Goal: Contribute content: Add original content to the website for others to see

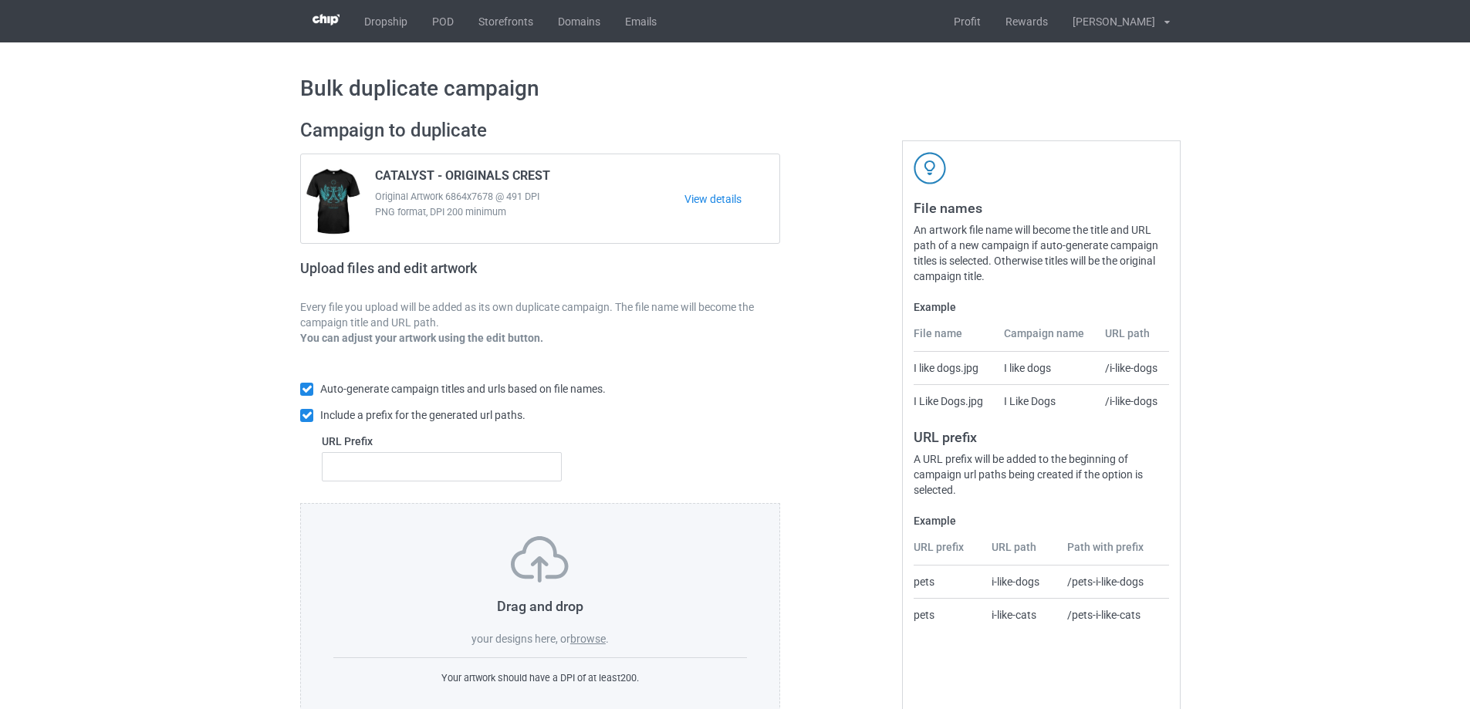
click at [592, 639] on label "browse" at bounding box center [588, 639] width 36 height 12
click at [0, 0] on input "browse" at bounding box center [0, 0] width 0 height 0
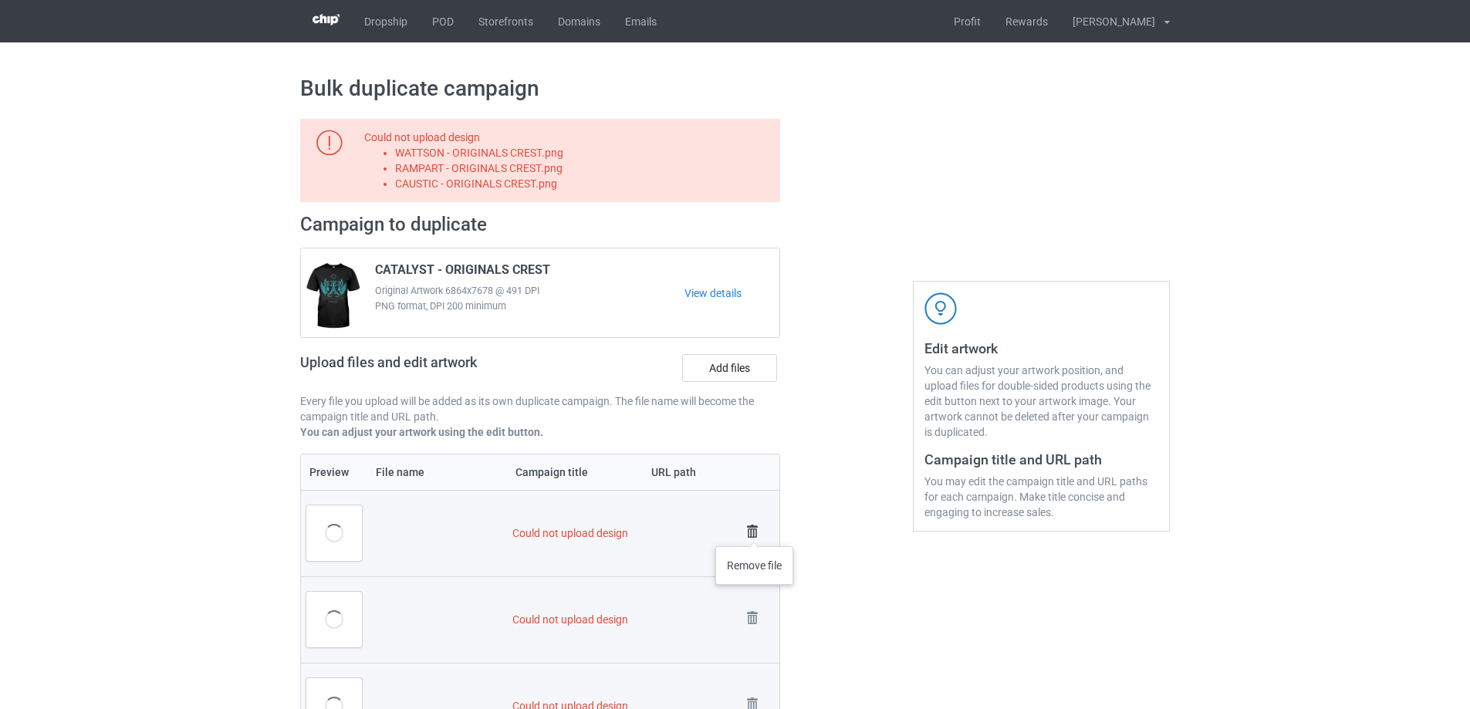
click at [755, 531] on img at bounding box center [753, 532] width 22 height 22
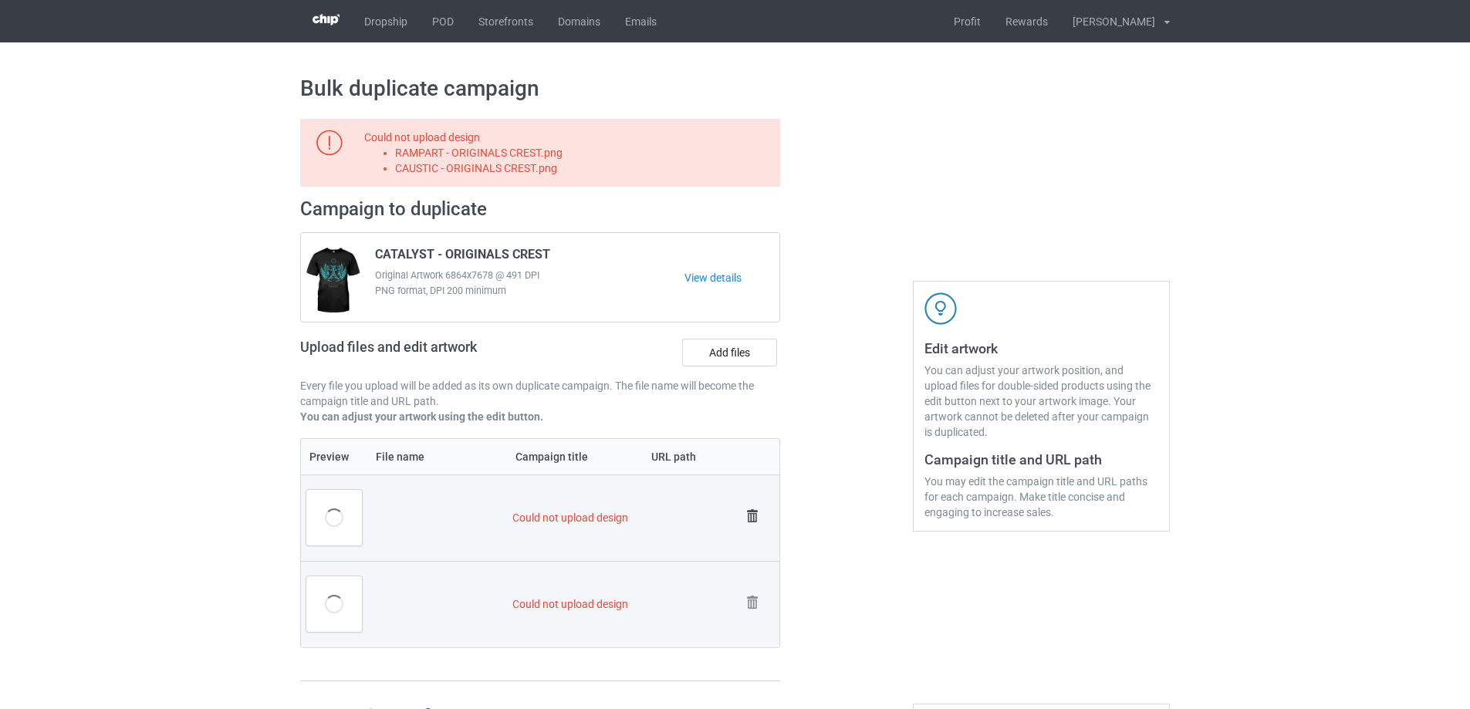
click at [751, 520] on img at bounding box center [753, 517] width 22 height 22
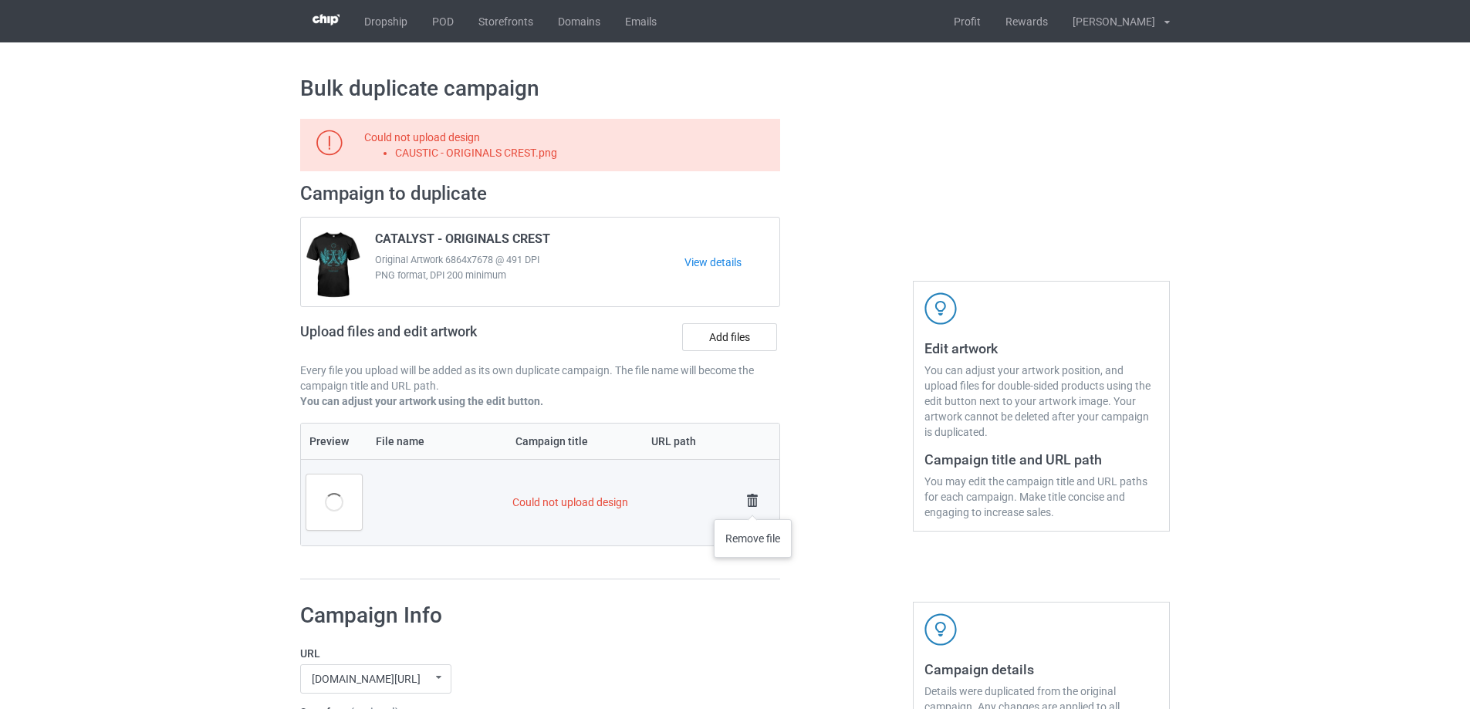
click at [753, 504] on img at bounding box center [753, 501] width 22 height 22
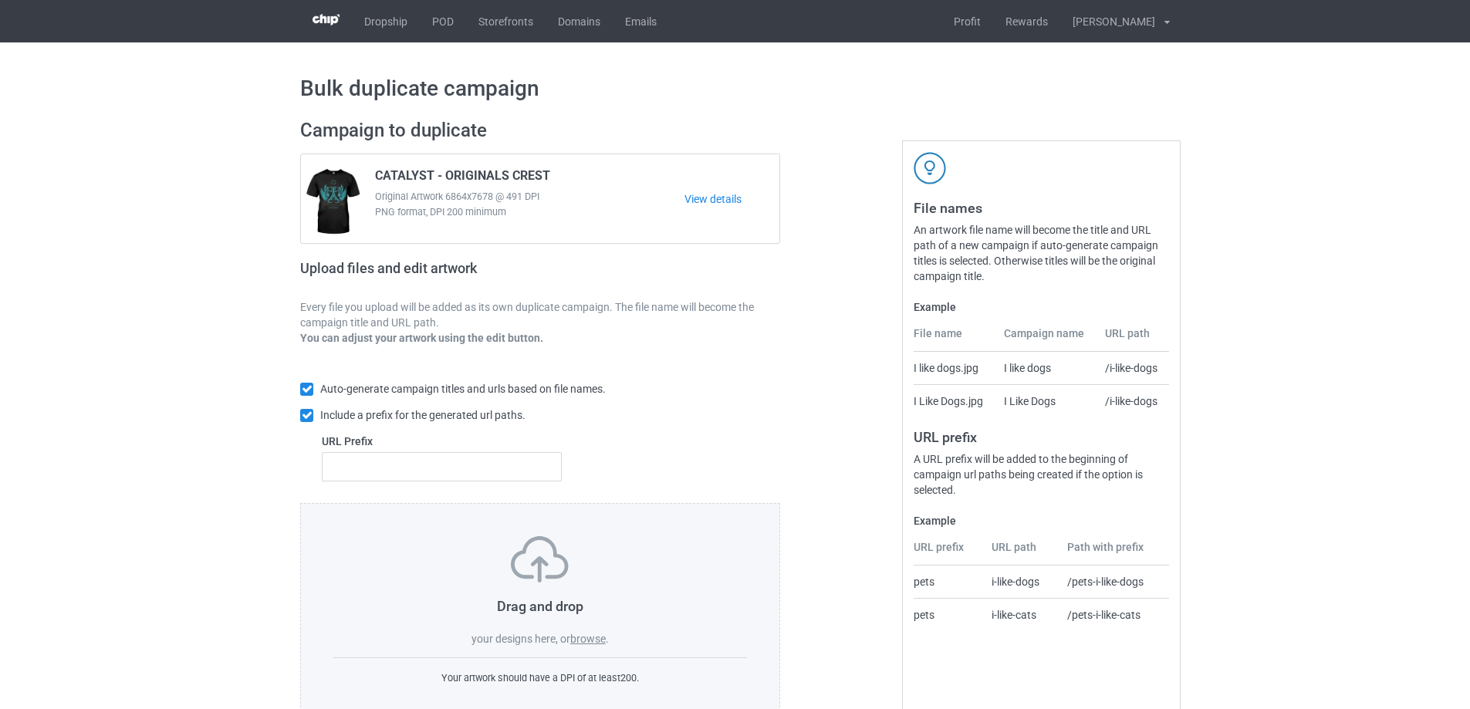
click at [584, 636] on label "browse" at bounding box center [588, 639] width 36 height 12
click at [0, 0] on input "browse" at bounding box center [0, 0] width 0 height 0
